Goal: Transaction & Acquisition: Purchase product/service

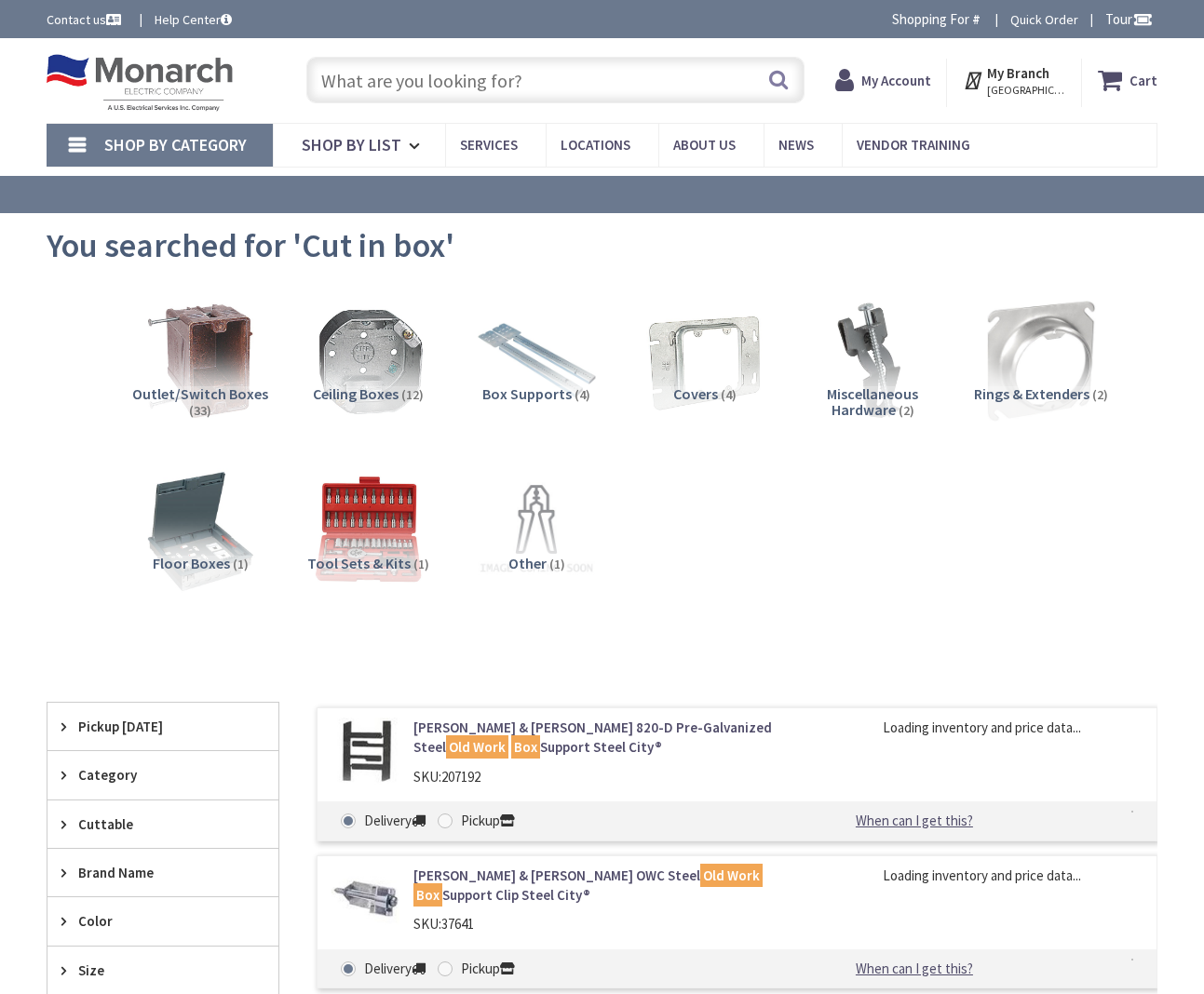
type input "[GEOGRAPHIC_DATA], [GEOGRAPHIC_DATA]"
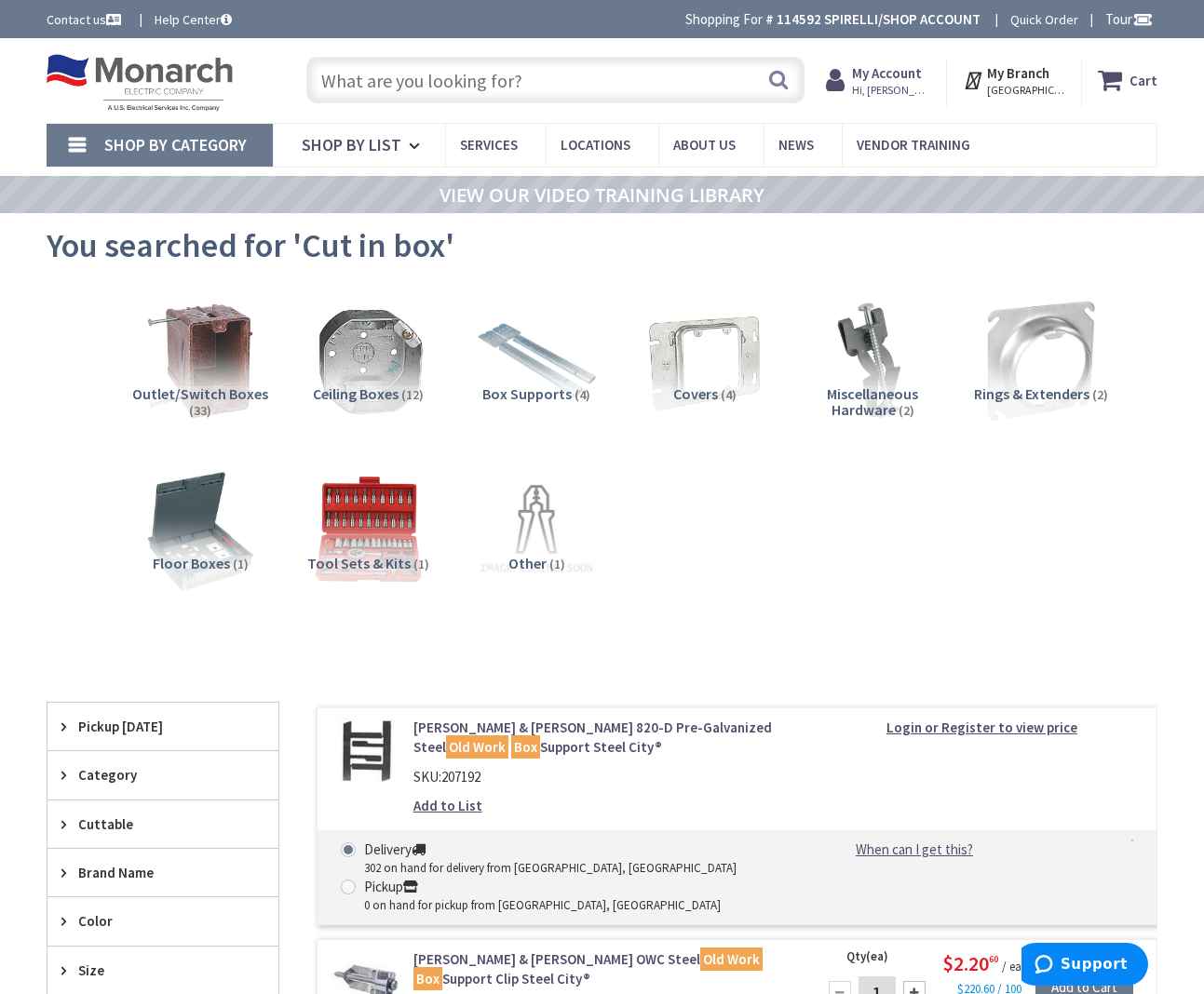
click at [545, 87] on input "text" at bounding box center [556, 80] width 499 height 47
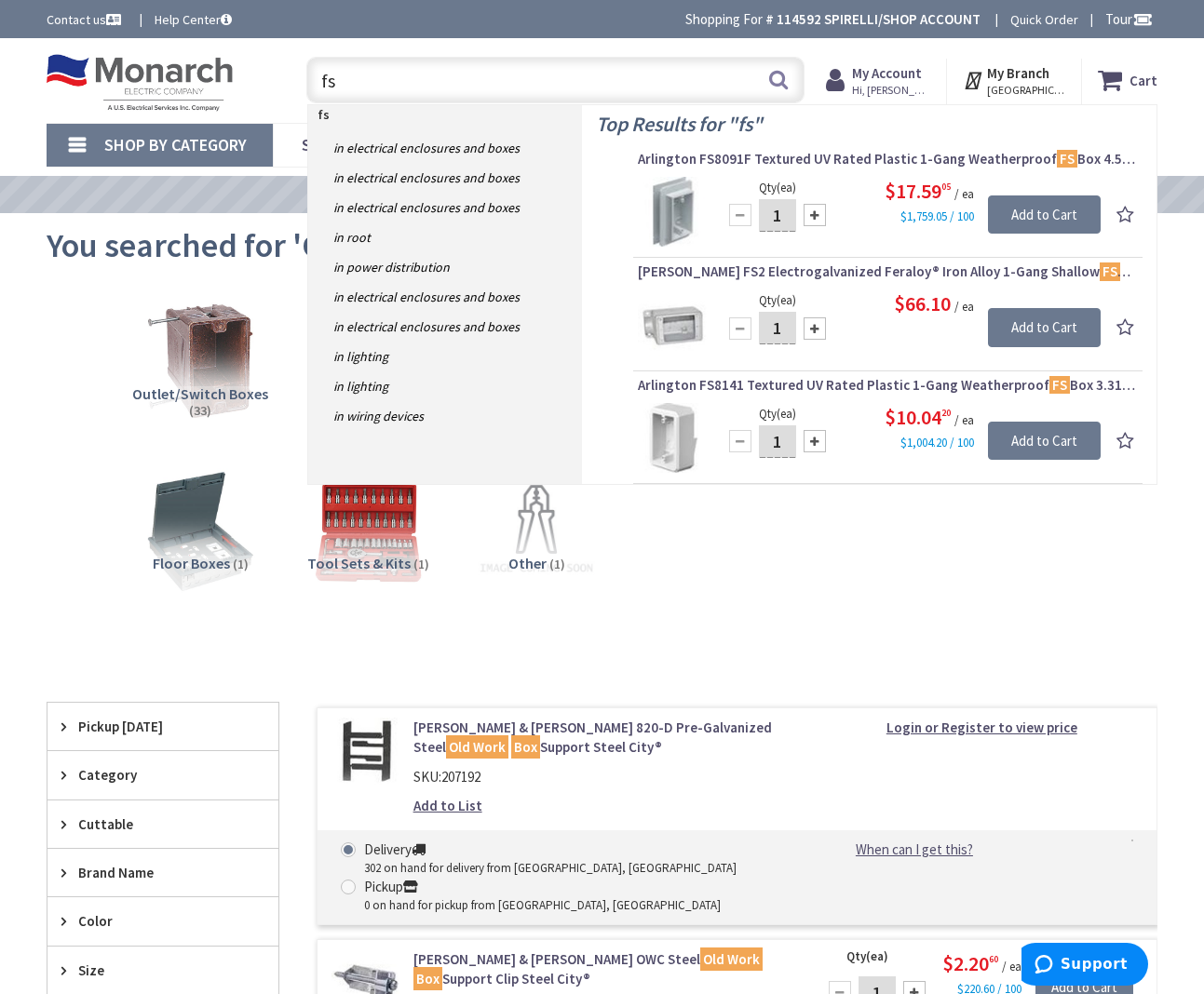
type input "f"
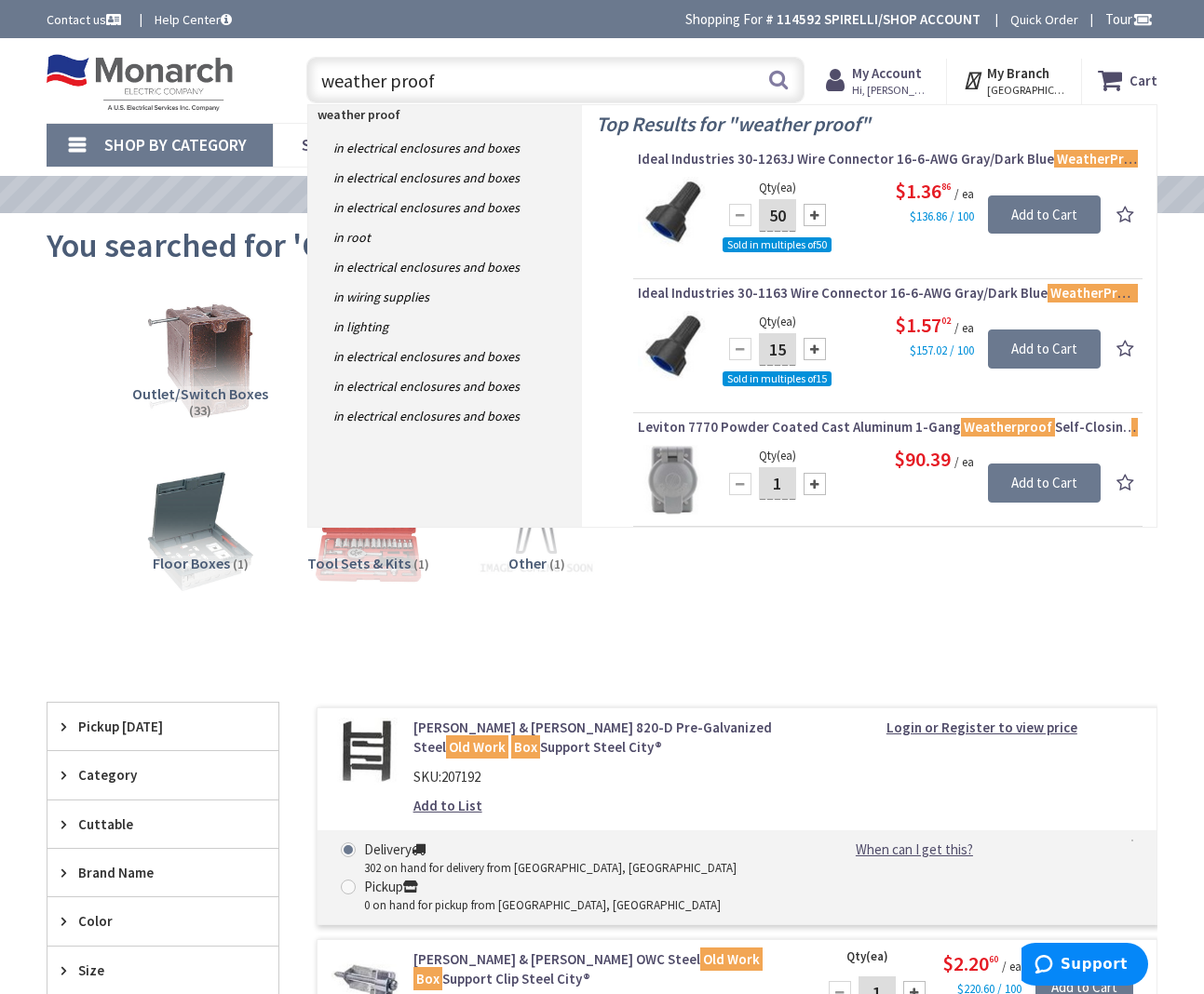
click at [316, 79] on input "weather proof" at bounding box center [556, 80] width 499 height 47
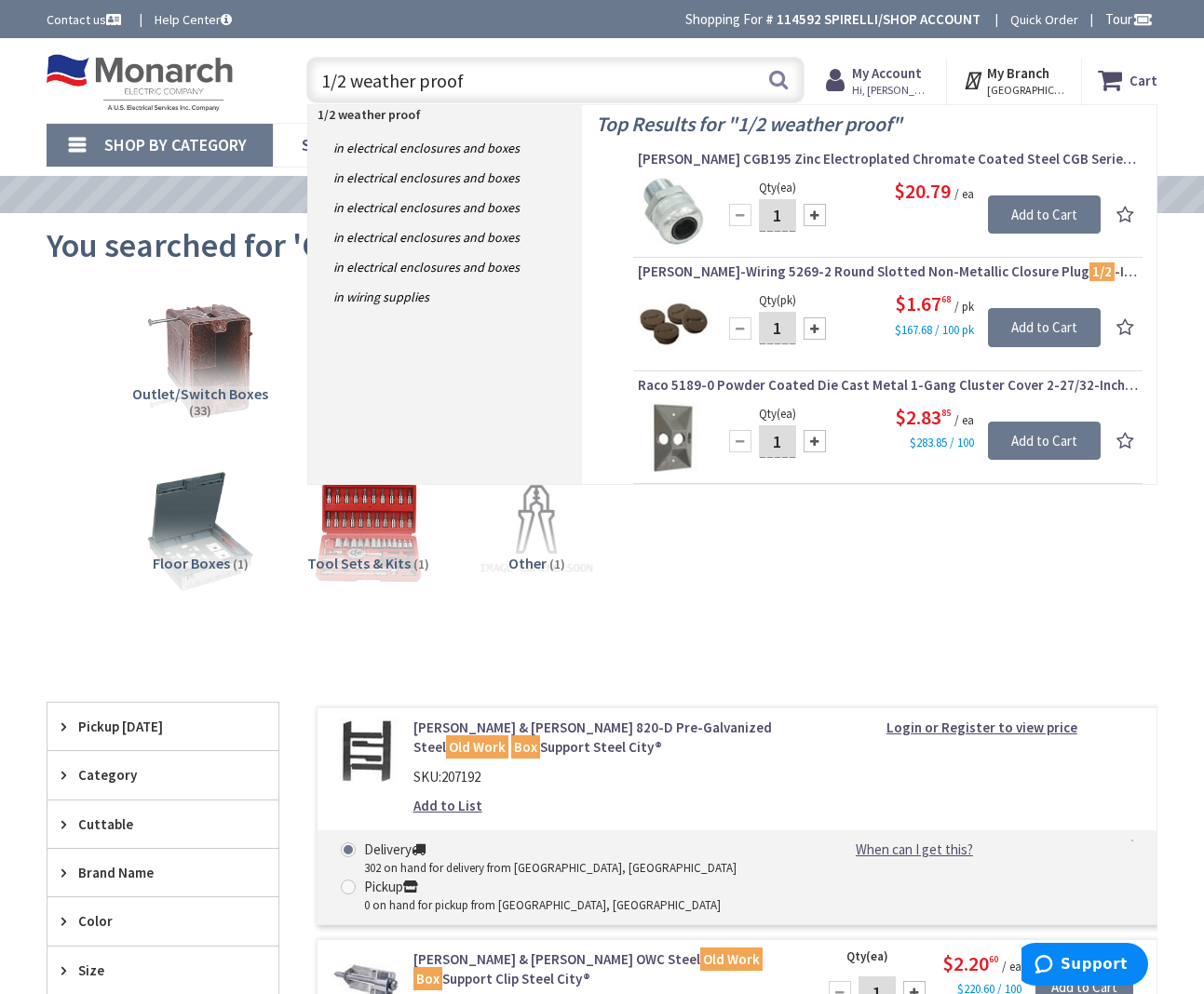
click at [497, 82] on input "1/2 weather proof" at bounding box center [556, 80] width 499 height 47
type input "1/2 weather proof box"
